Goal: Navigation & Orientation: Find specific page/section

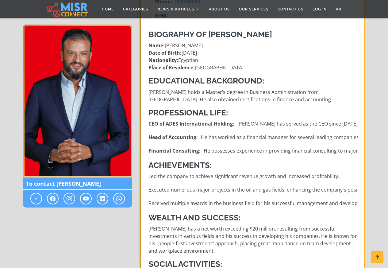
scroll to position [221, 0]
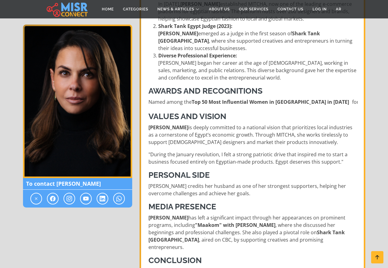
scroll to position [221, 0]
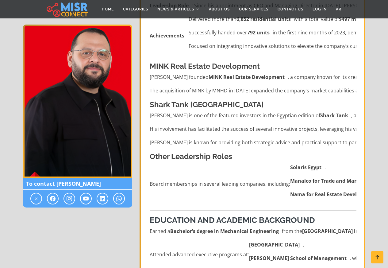
scroll to position [258, 0]
